Goal: Find specific page/section: Find specific page/section

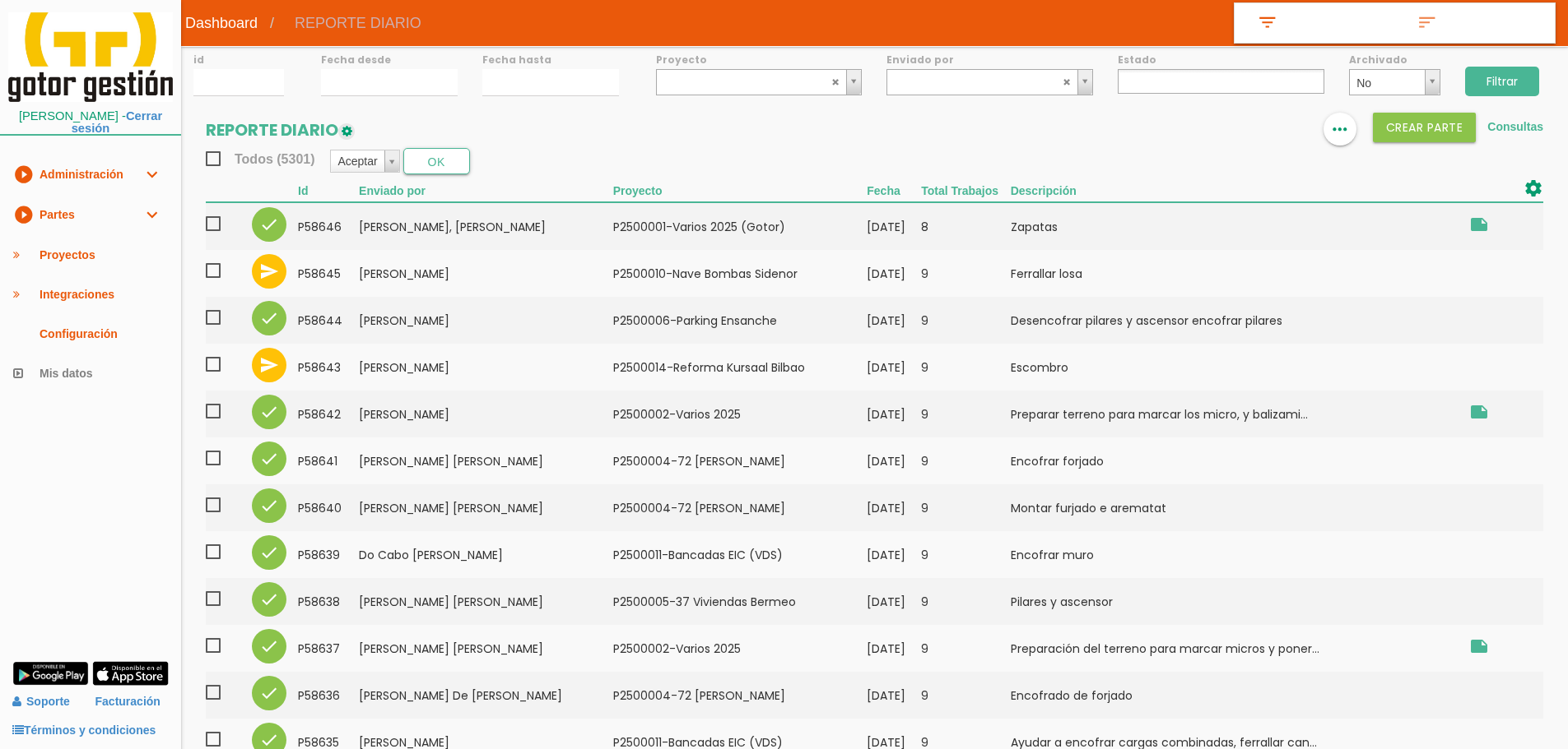
select select
click at [86, 218] on link "play_circle_filled Partes expand_more" at bounding box center [91, 215] width 181 height 40
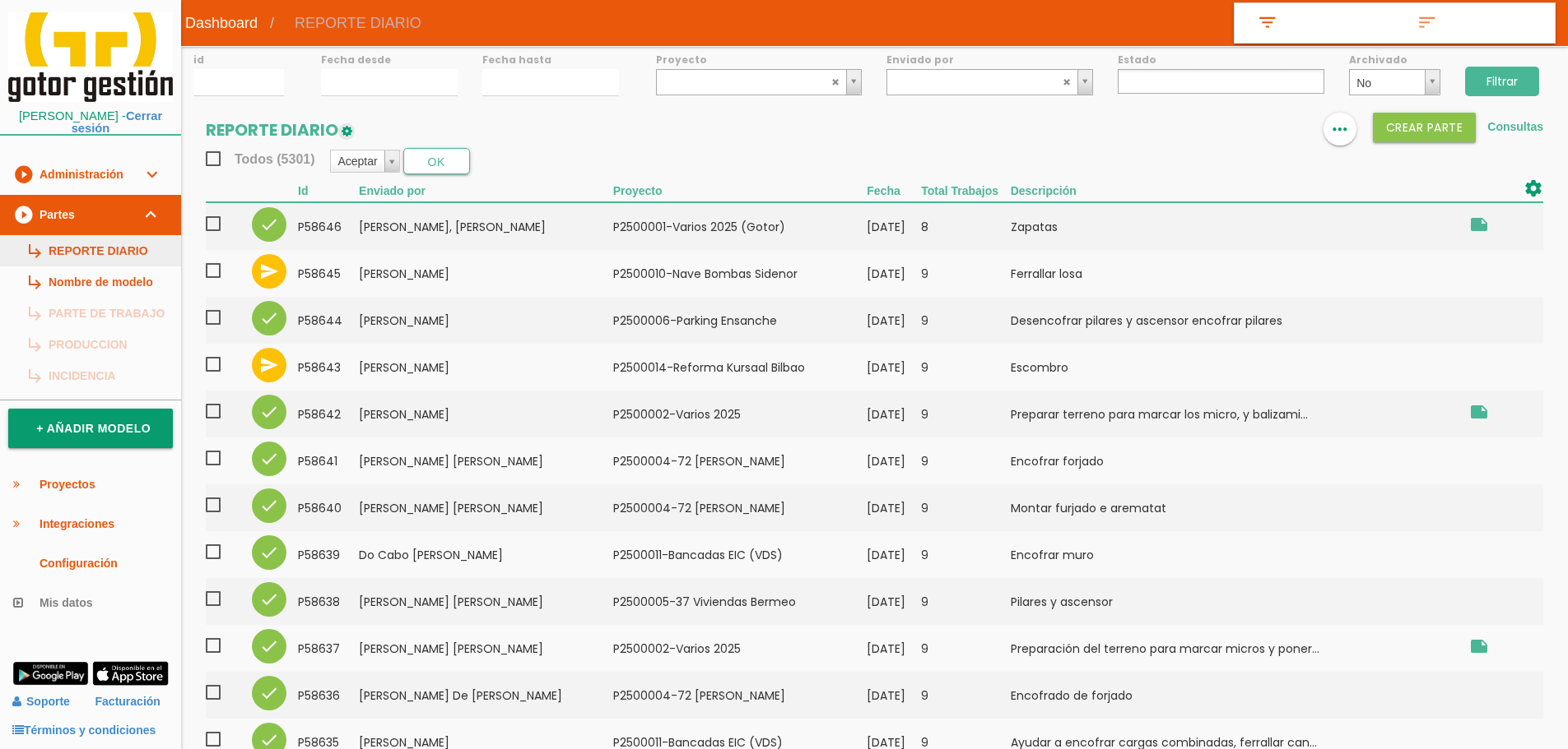
click at [90, 238] on link "subdirectory_arrow_right REPORTE DIARIO" at bounding box center [91, 251] width 181 height 32
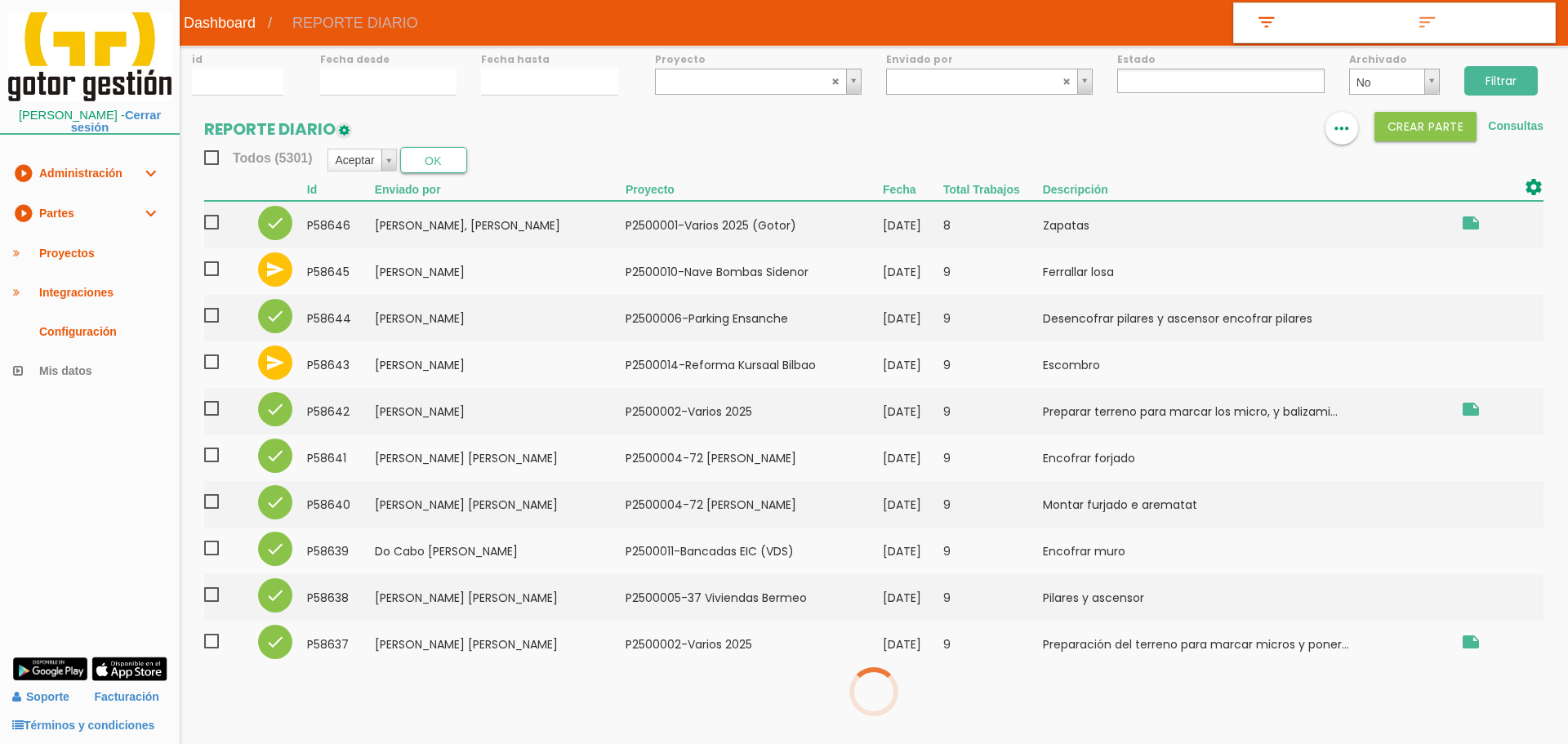
select select
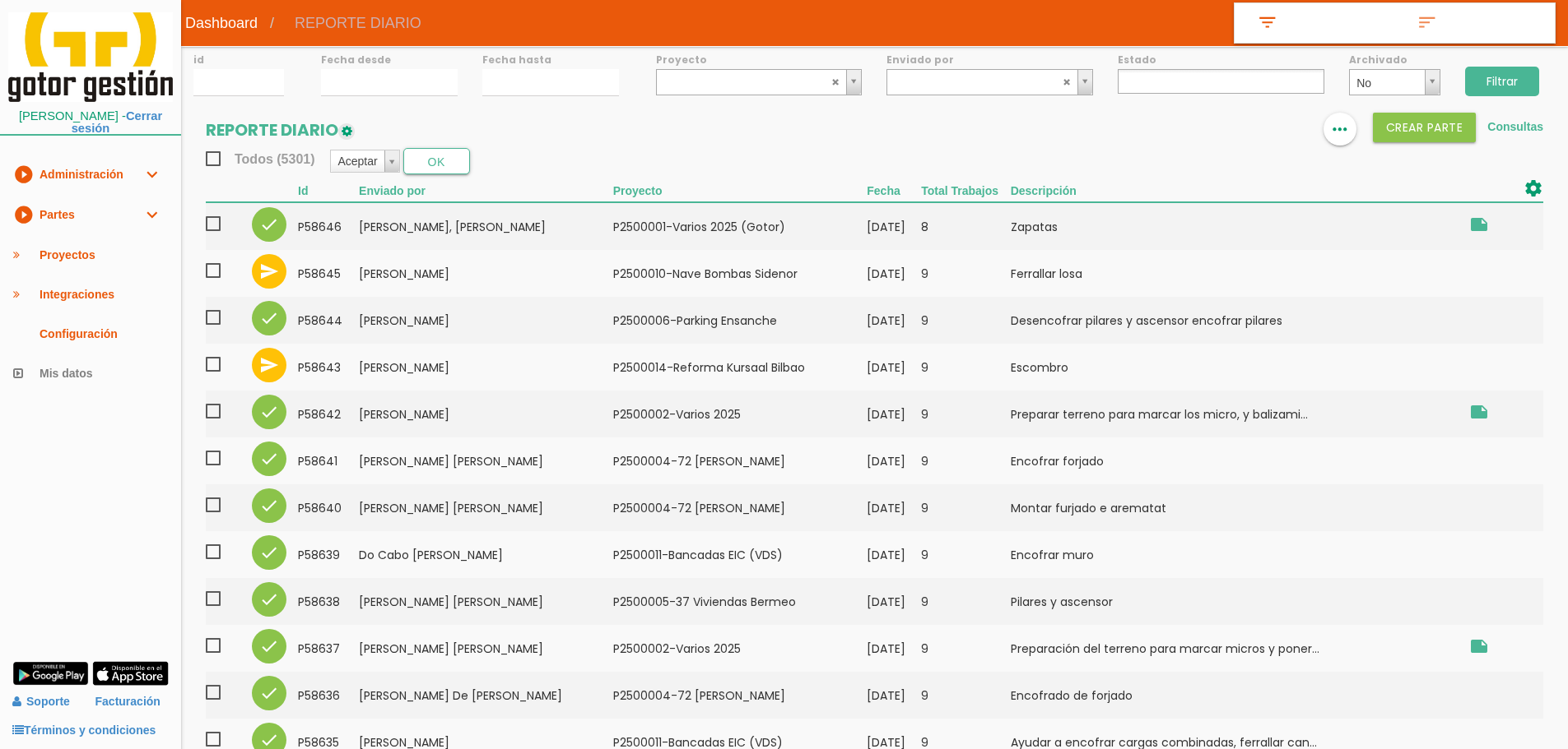
click at [131, 219] on link "play_circle_filled Partes expand_more" at bounding box center [91, 215] width 181 height 40
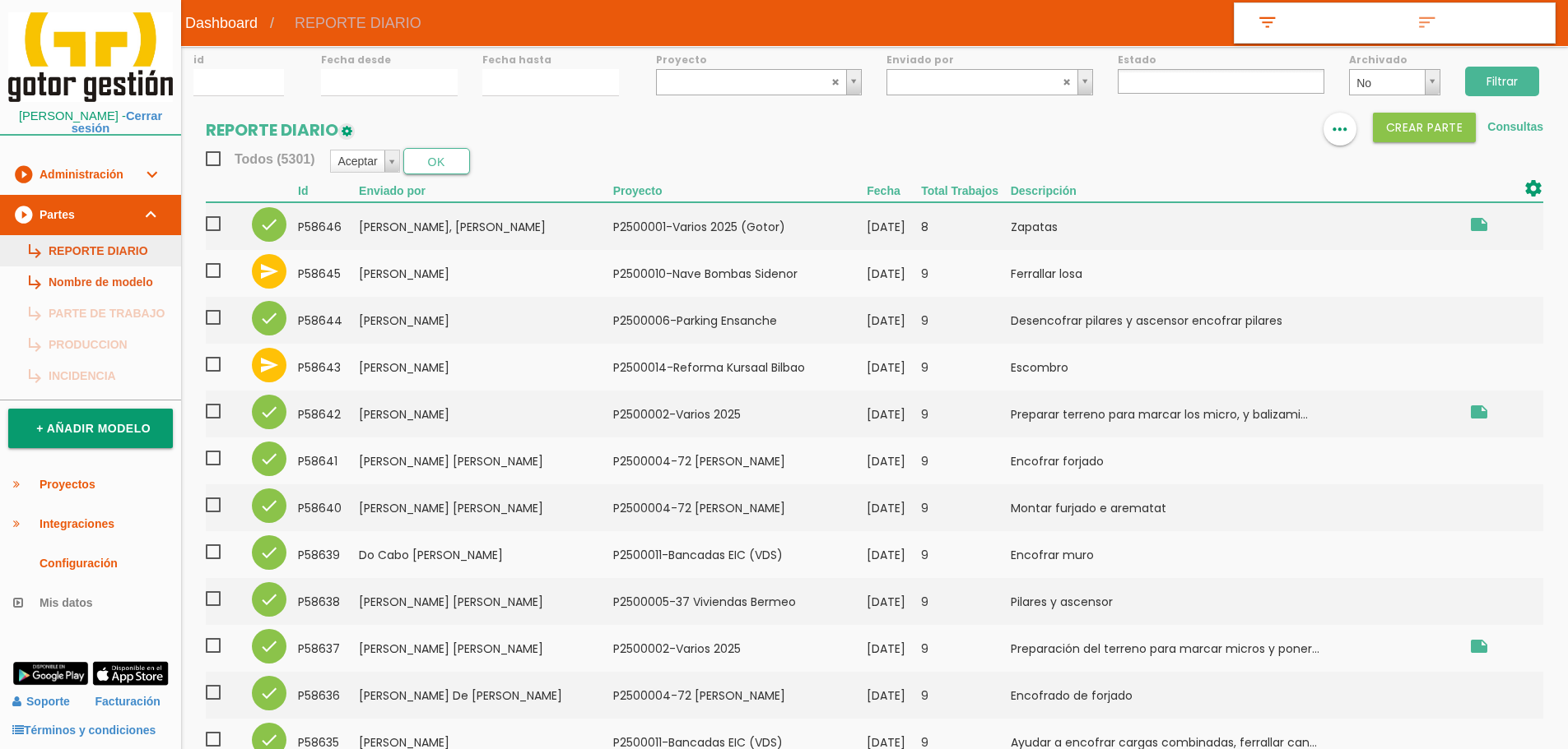
click at [139, 244] on link "subdirectory_arrow_right REPORTE DIARIO" at bounding box center [91, 251] width 181 height 32
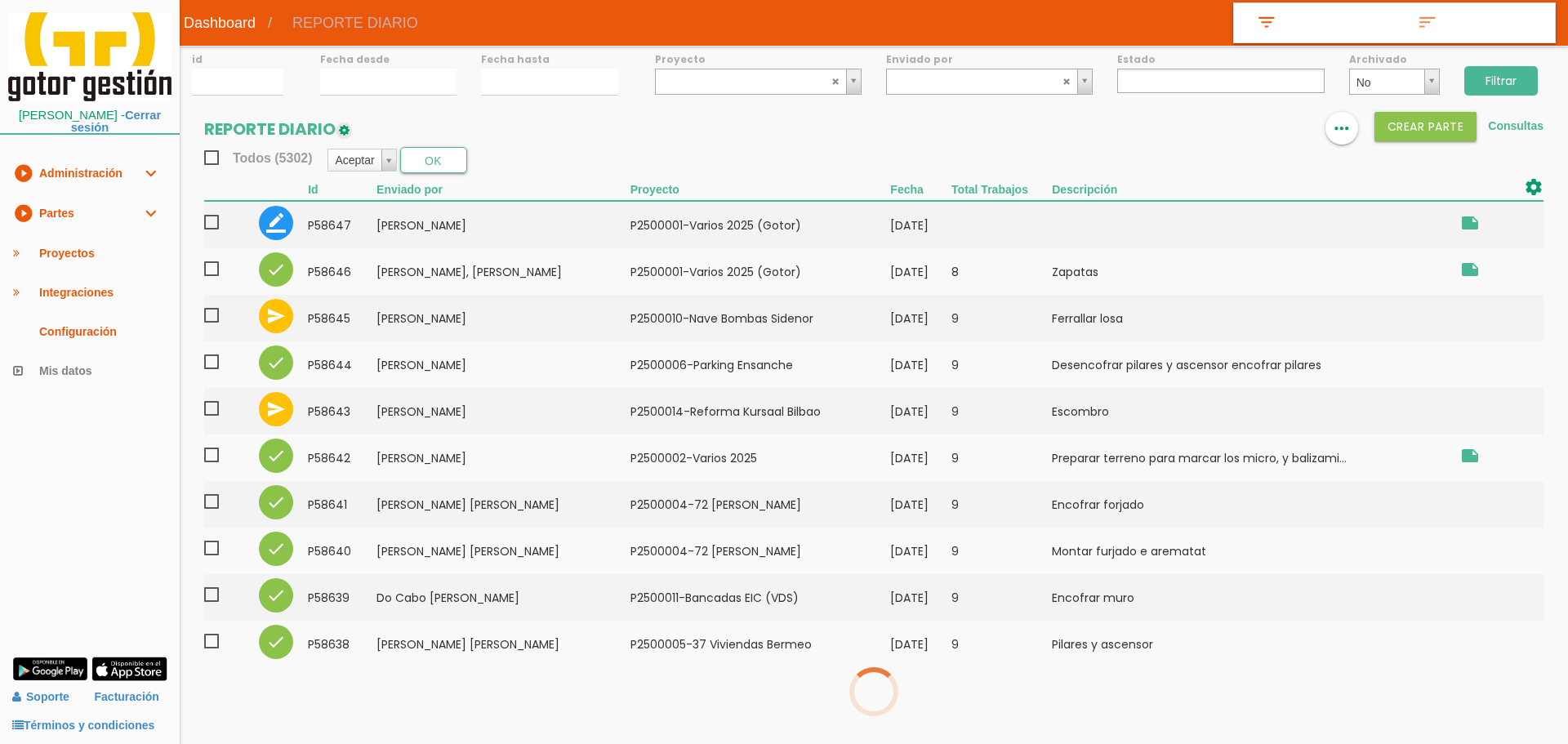
select select
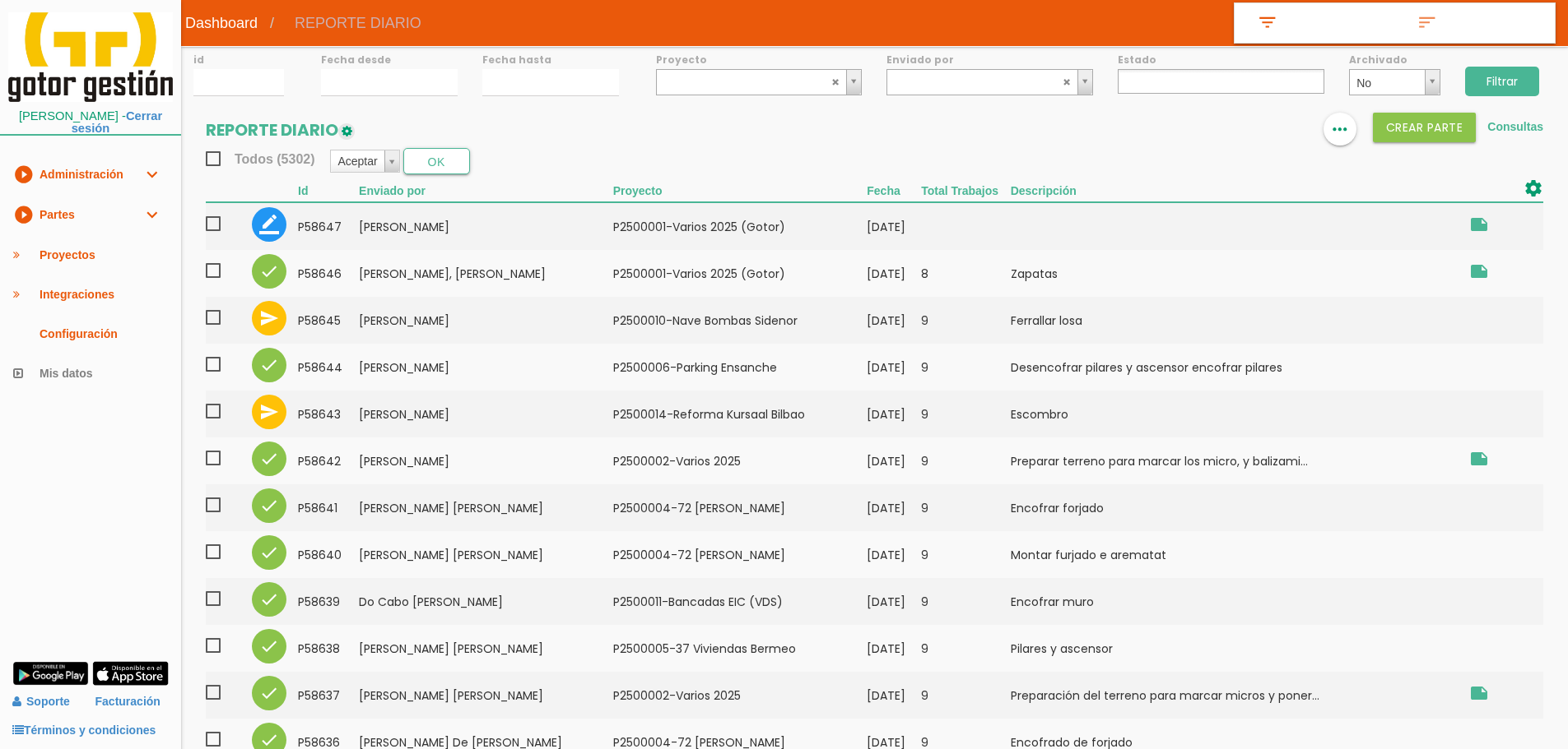
click at [128, 204] on link "play_circle_filled Partes expand_more" at bounding box center [91, 215] width 181 height 40
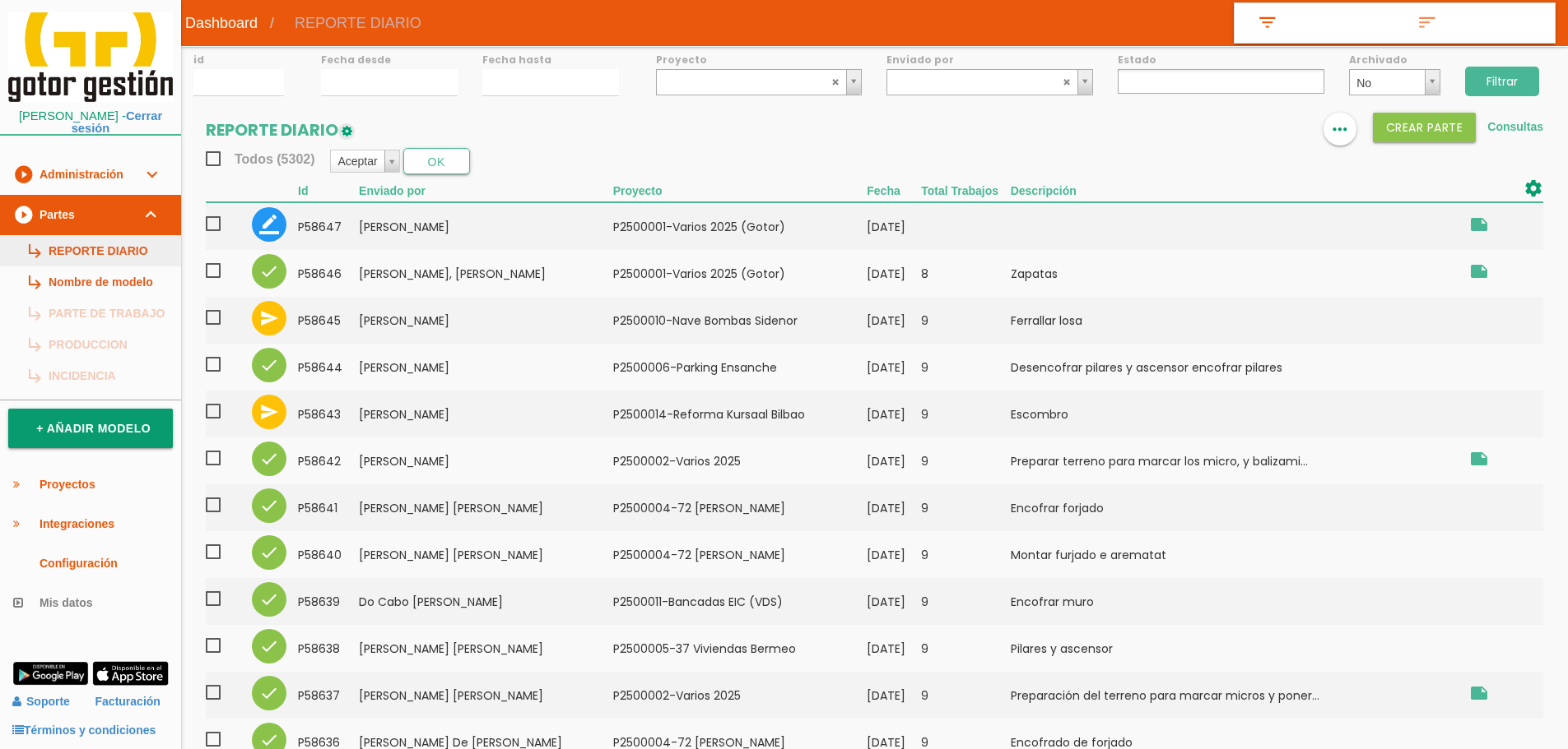
click at [141, 241] on link "subdirectory_arrow_right REPORTE DIARIO" at bounding box center [91, 251] width 181 height 32
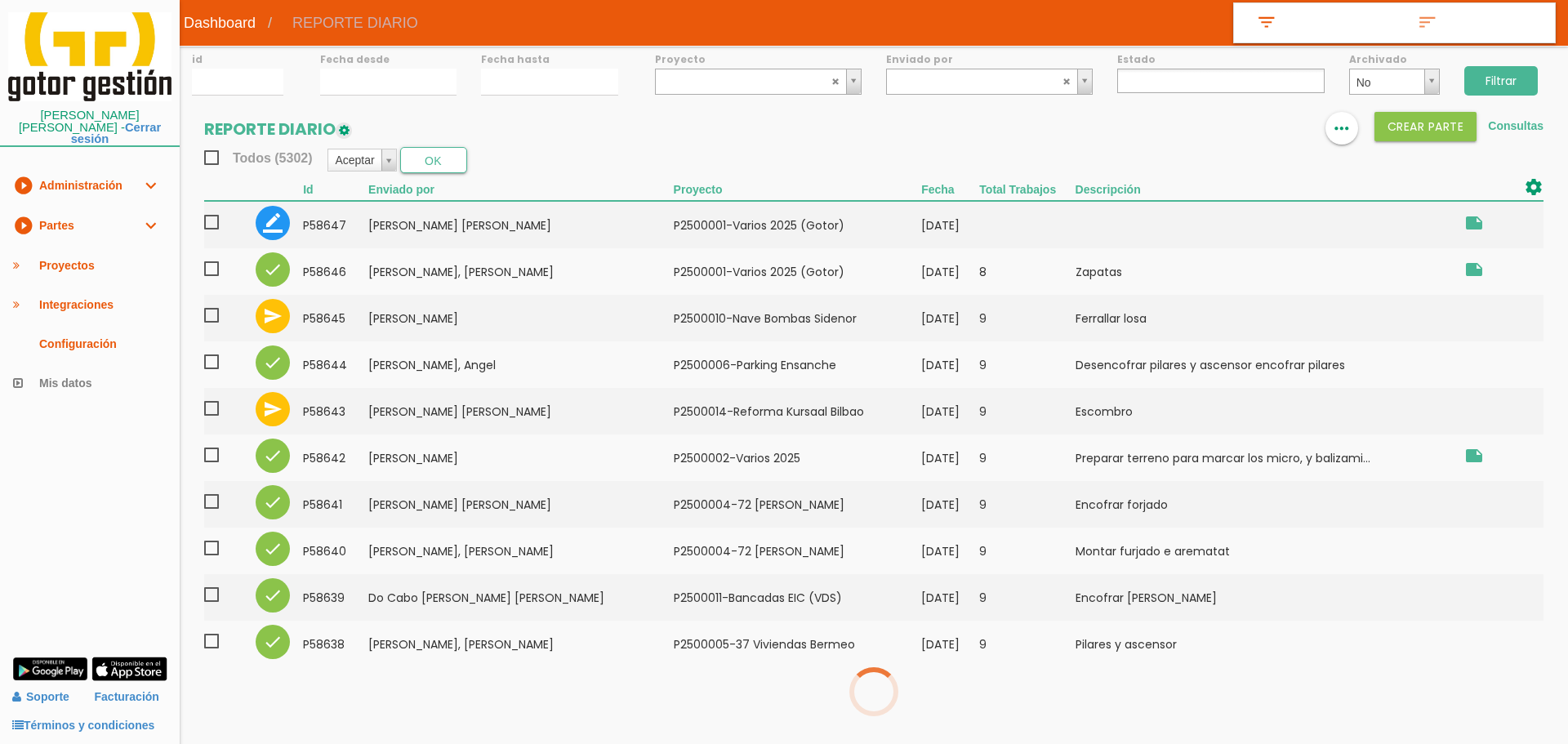
select select
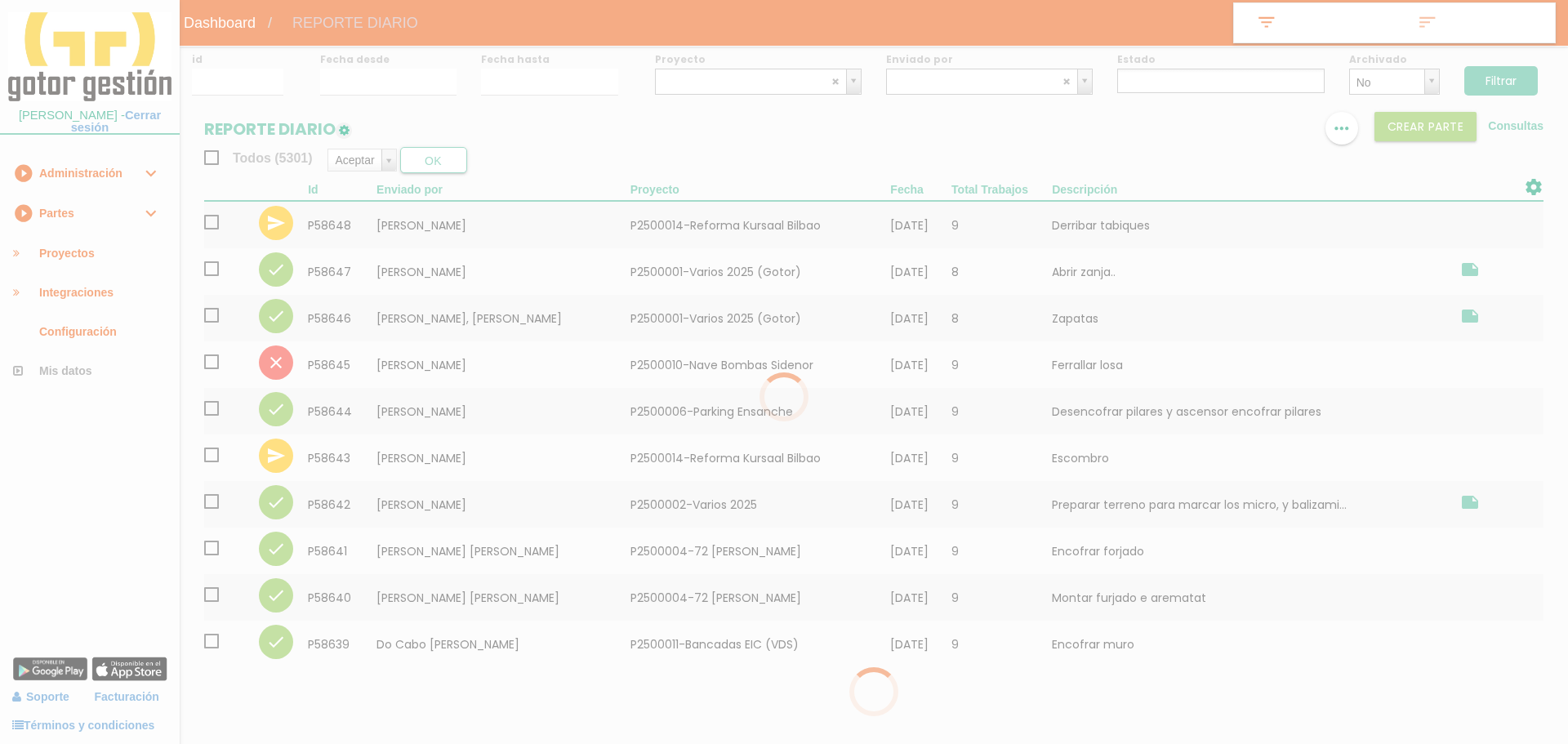
select select
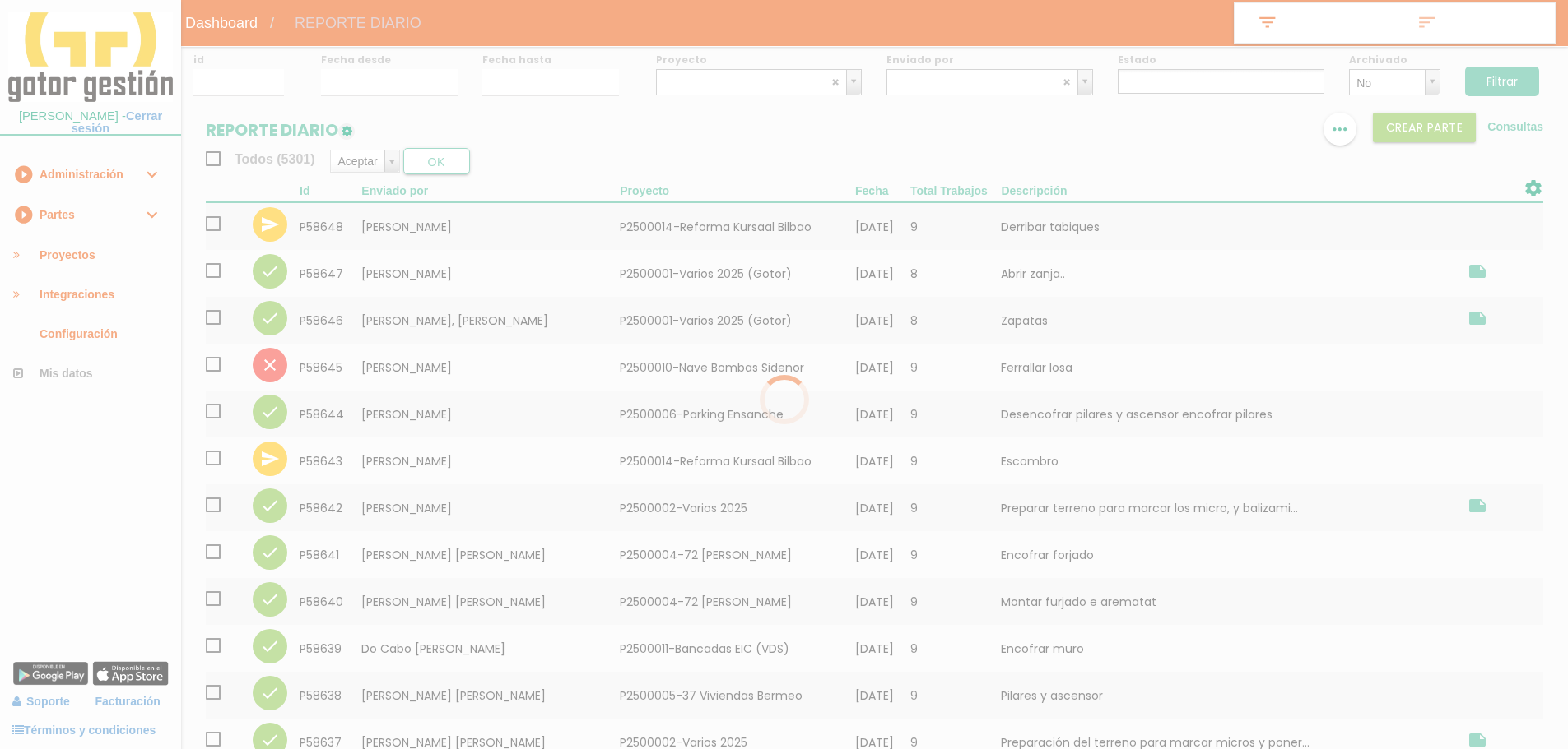
click at [459, 365] on div at bounding box center [784, 374] width 1568 height 749
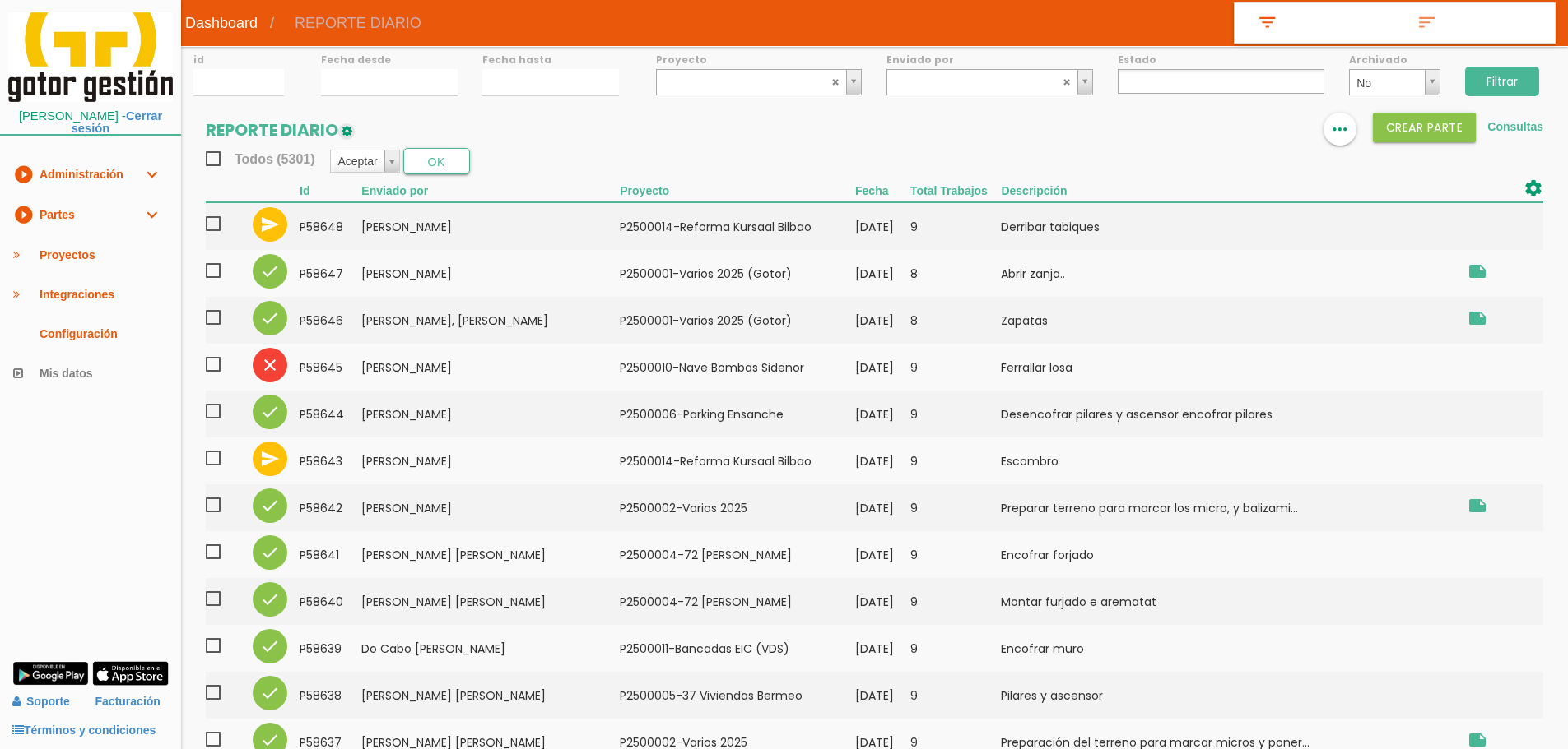
click at [459, 365] on td "[PERSON_NAME]" at bounding box center [490, 367] width 259 height 47
